Goal: Check status: Check status

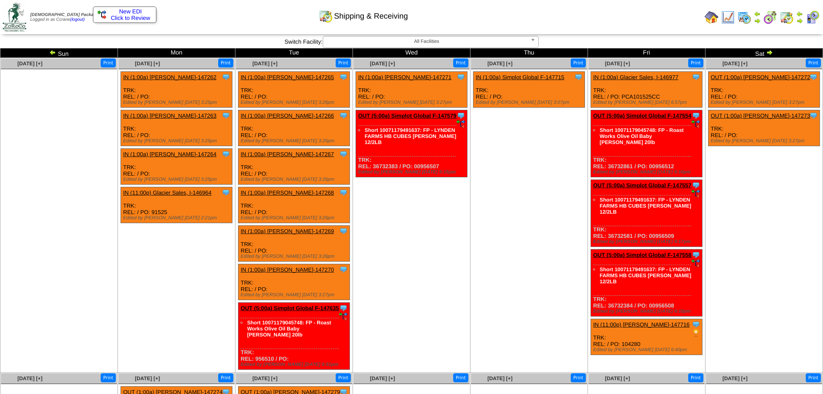
click at [55, 52] on img at bounding box center [52, 52] width 7 height 7
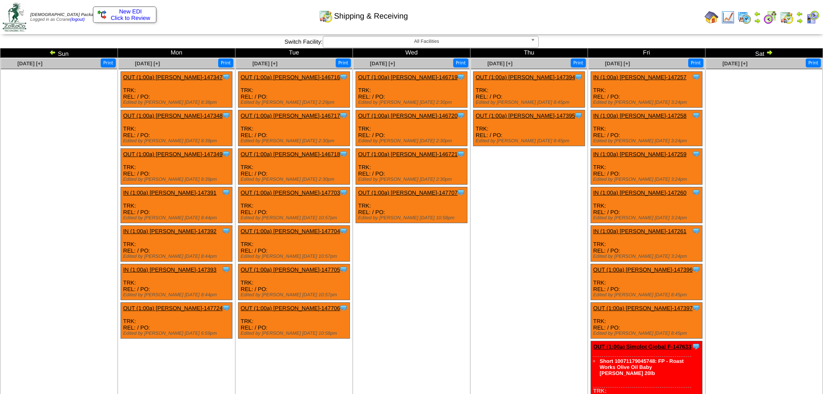
click at [51, 49] on img at bounding box center [52, 52] width 7 height 7
